Goal: Obtain resource: Download file/media

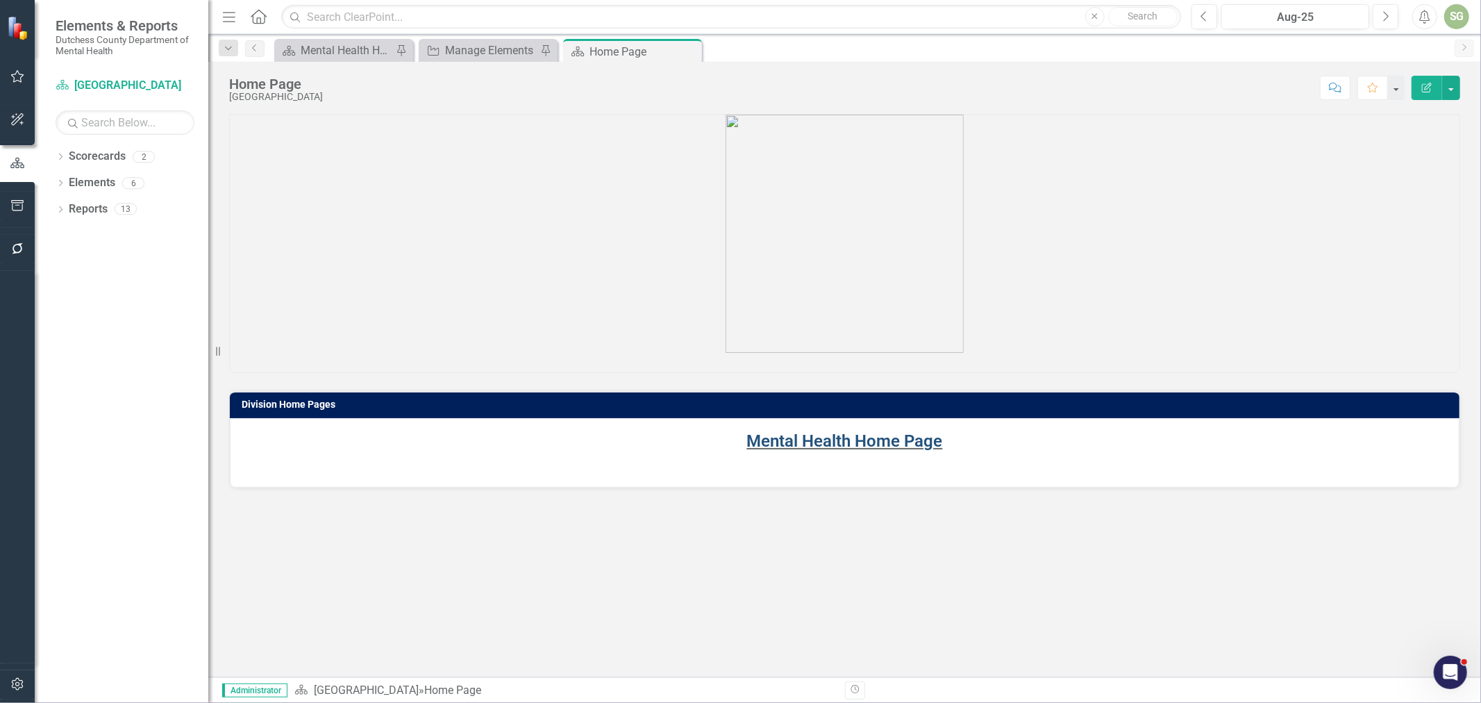
click at [855, 443] on link "Mental Health Home Page" at bounding box center [845, 440] width 196 height 19
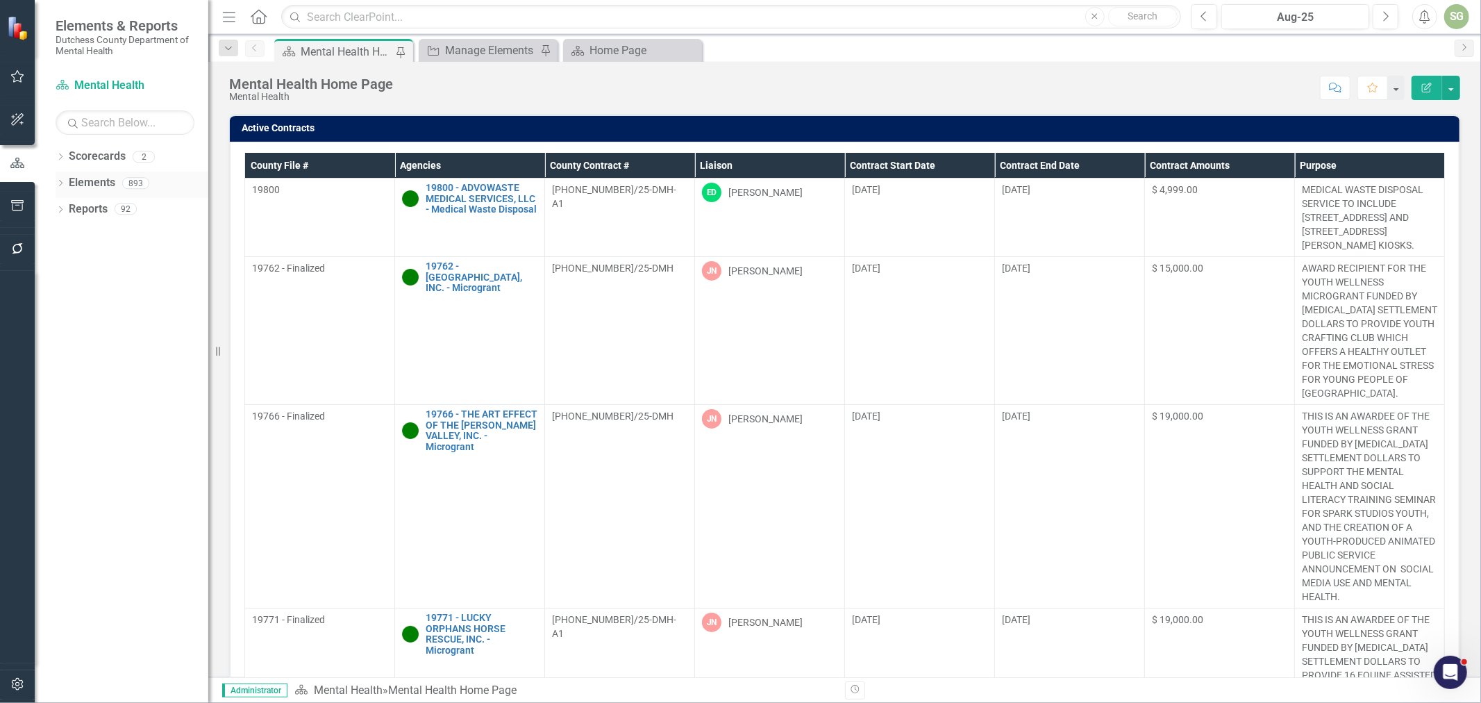
click at [58, 186] on icon "Dropdown" at bounding box center [61, 185] width 10 height 8
click at [99, 234] on link "Agency Agencies" at bounding box center [108, 236] width 65 height 16
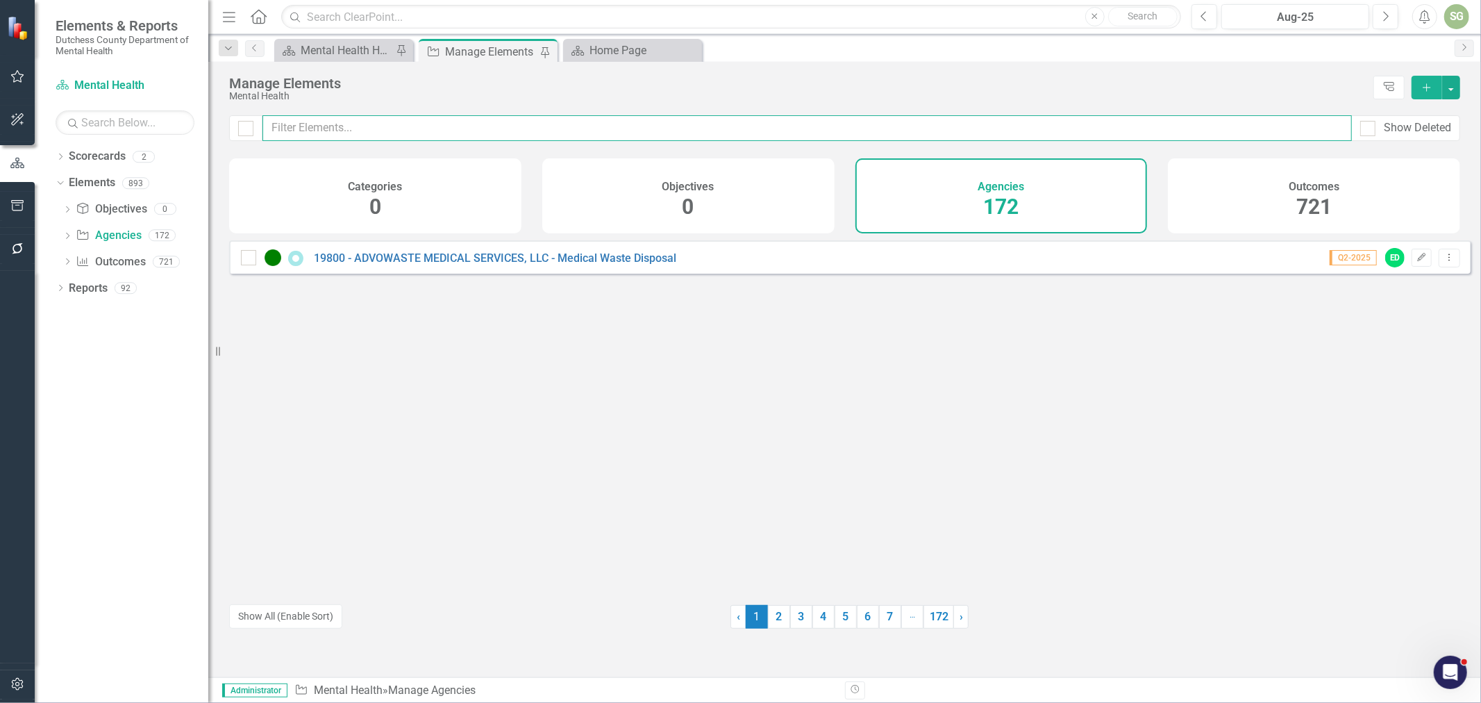
click at [415, 118] on input "text" at bounding box center [808, 128] width 1090 height 26
type input "Dres"
click at [405, 265] on link "17812 - [PERSON_NAME] & [PERSON_NAME], LLP - Certified Fiscal Report" at bounding box center [496, 257] width 365 height 13
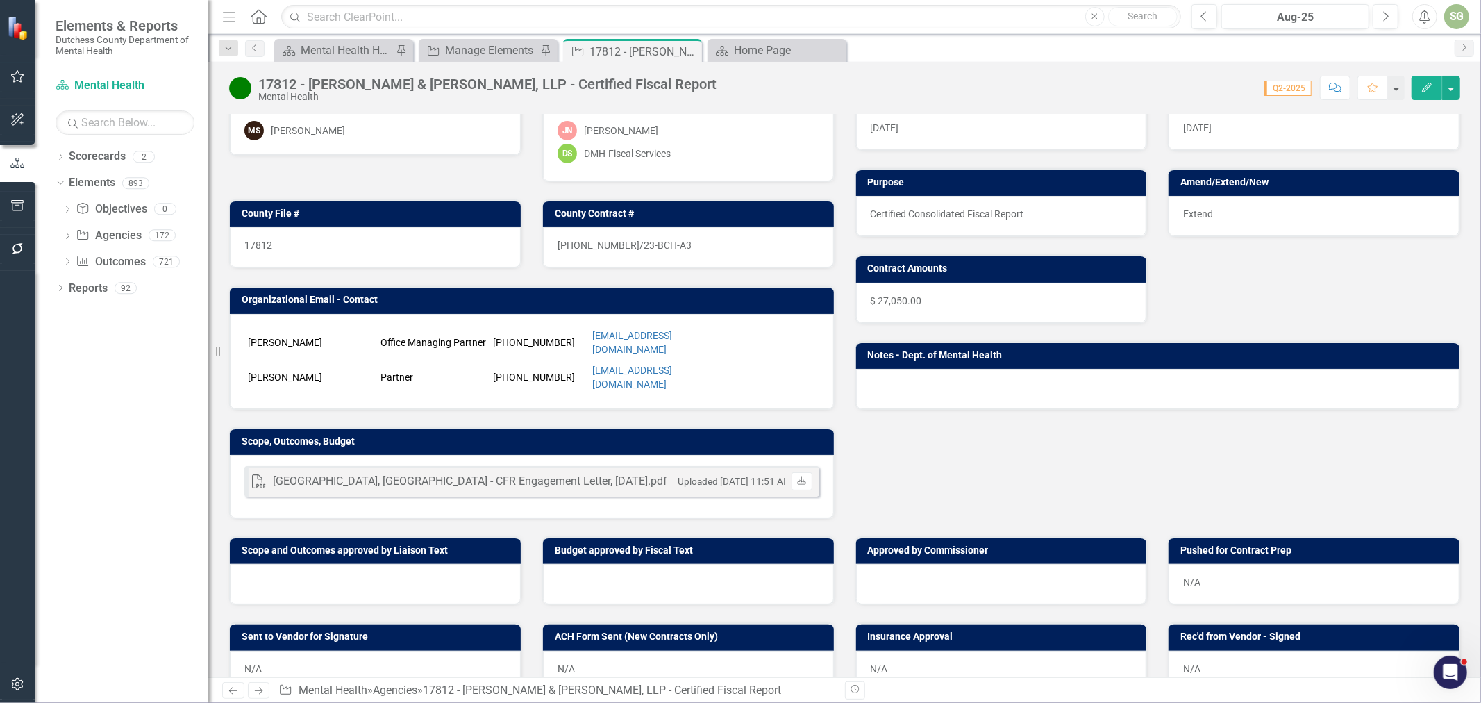
scroll to position [154, 0]
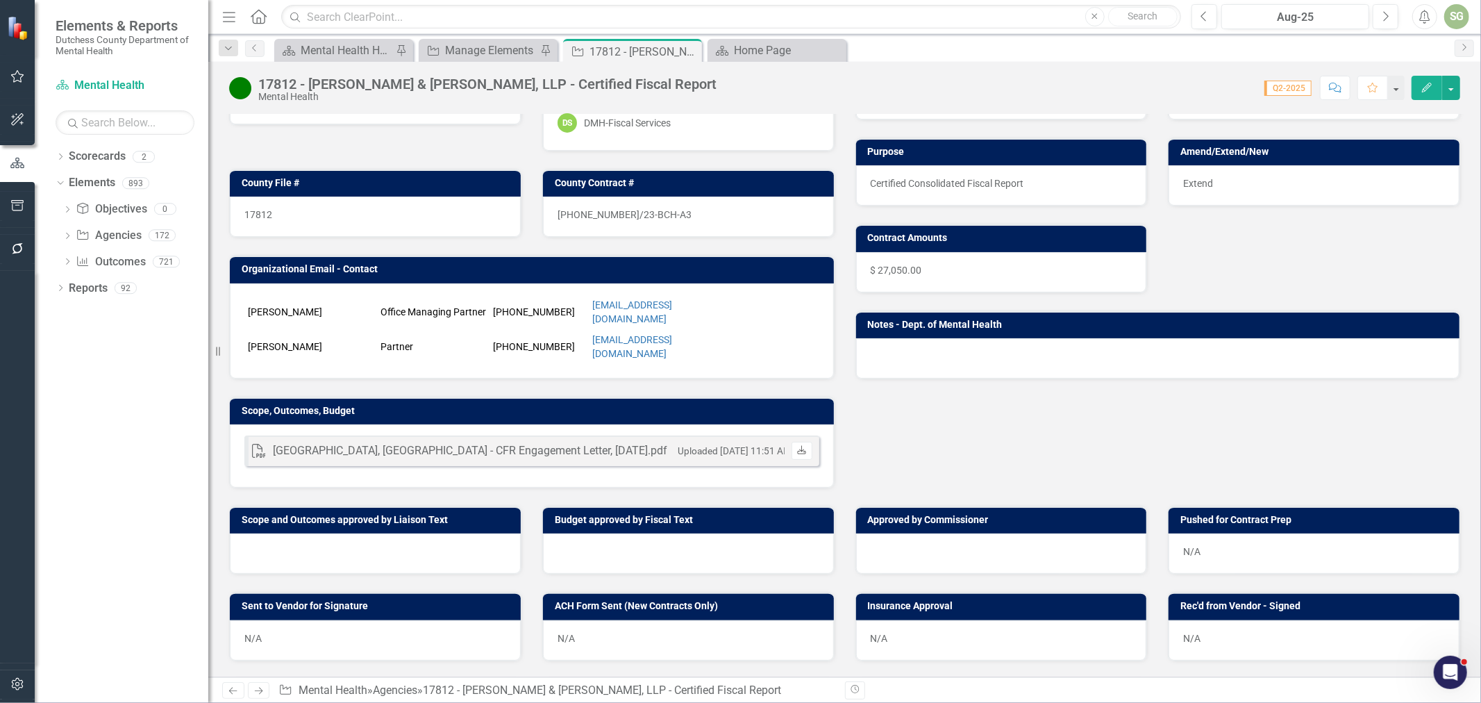
click at [797, 442] on link "Download" at bounding box center [802, 451] width 20 height 18
